Goal: Find specific page/section: Find specific page/section

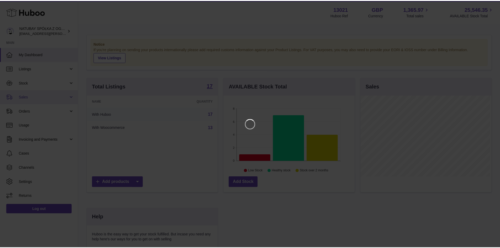
scroll to position [82, 132]
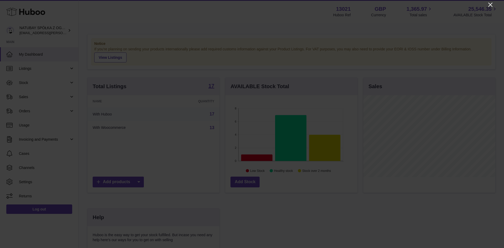
click at [490, 6] on icon "Close" at bounding box center [490, 5] width 6 height 6
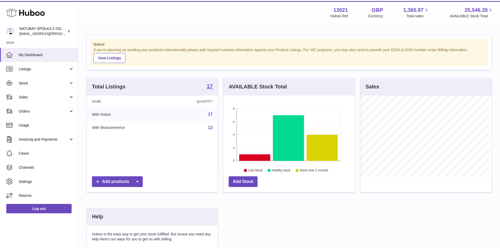
scroll to position [262526, 262477]
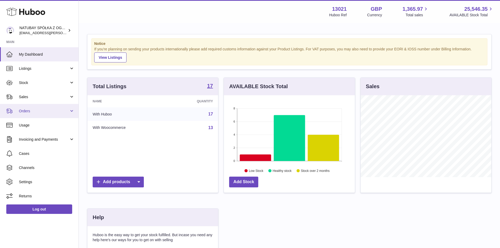
click at [57, 106] on link "Orders" at bounding box center [39, 111] width 79 height 14
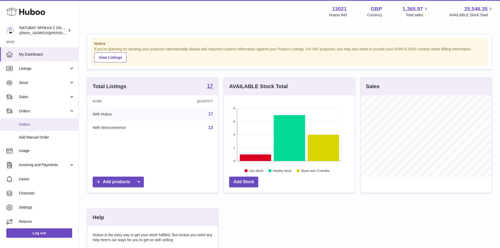
click at [52, 122] on span "Orders" at bounding box center [47, 124] width 56 height 5
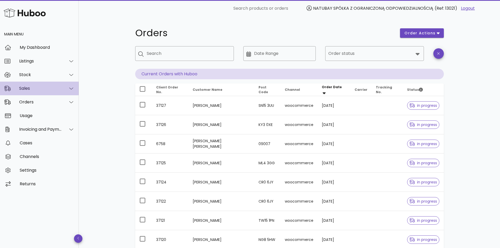
click at [40, 91] on div "Sales" at bounding box center [40, 88] width 43 height 5
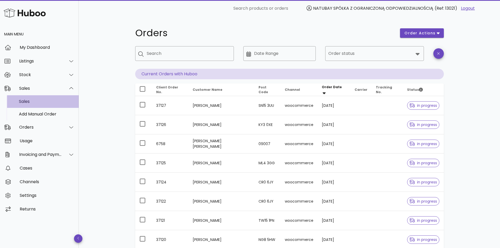
click at [40, 104] on div "Sales" at bounding box center [47, 101] width 56 height 11
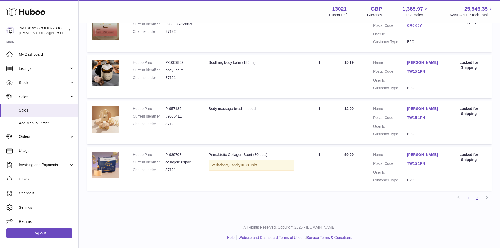
click at [475, 194] on link "2" at bounding box center [477, 197] width 9 height 9
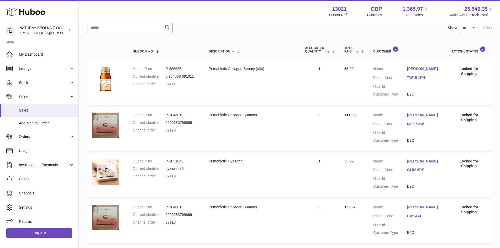
scroll to position [76, 0]
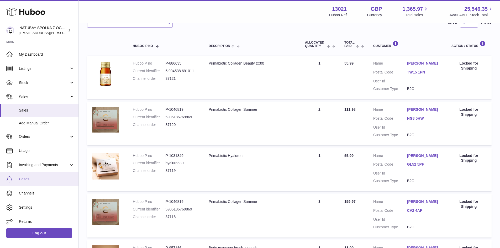
click at [58, 177] on span "Cases" at bounding box center [47, 179] width 56 height 5
